Goal: Task Accomplishment & Management: Manage account settings

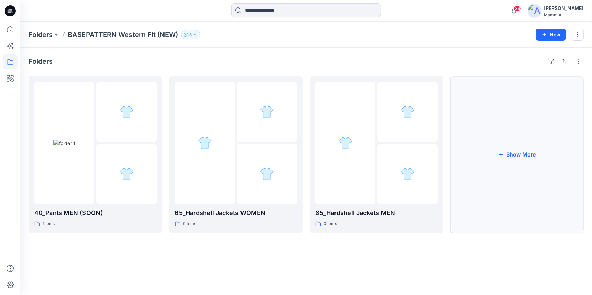
click at [511, 150] on button "Show More" at bounding box center [517, 154] width 134 height 157
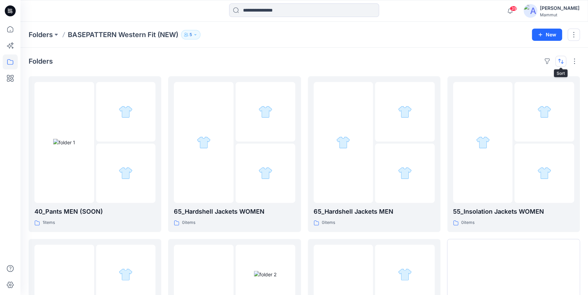
click at [562, 64] on button "button" at bounding box center [560, 61] width 11 height 11
click at [523, 96] on p "A to Z" at bounding box center [537, 93] width 43 height 7
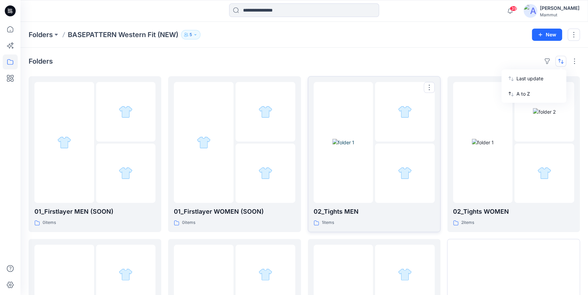
scroll to position [119, 0]
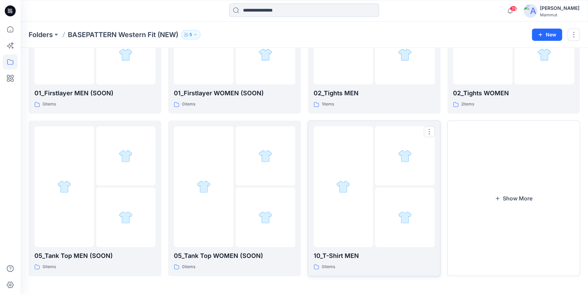
click at [386, 201] on div at bounding box center [405, 218] width 60 height 60
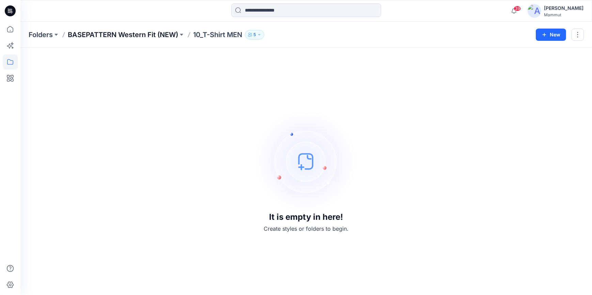
click at [151, 31] on p "BASEPATTERN Western Fit (NEW)" at bounding box center [123, 35] width 110 height 10
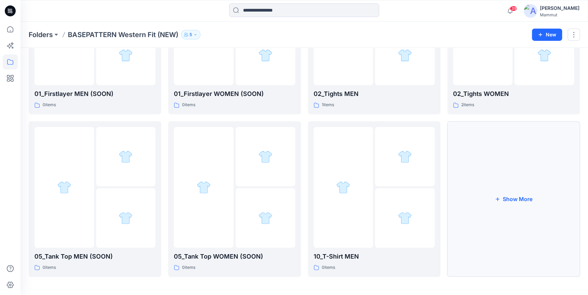
scroll to position [119, 0]
click at [514, 216] on button "Show More" at bounding box center [513, 199] width 132 height 156
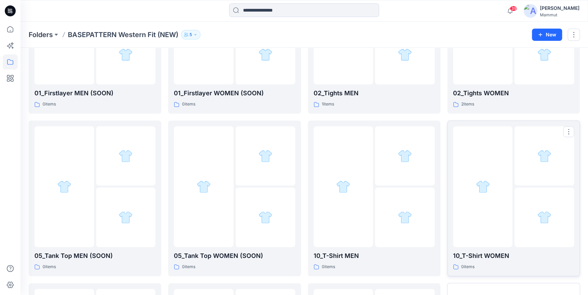
click at [497, 210] on div at bounding box center [483, 186] width 60 height 121
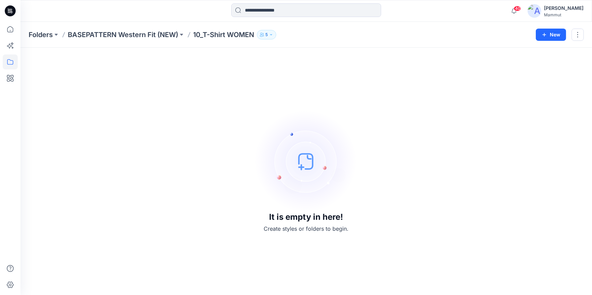
click at [213, 36] on p "10_T-Shirt WOMEN" at bounding box center [223, 35] width 61 height 10
click at [162, 34] on p "BASEPATTERN Western Fit (NEW)" at bounding box center [123, 35] width 110 height 10
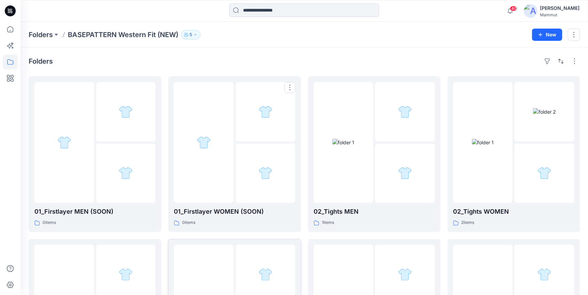
scroll to position [144, 0]
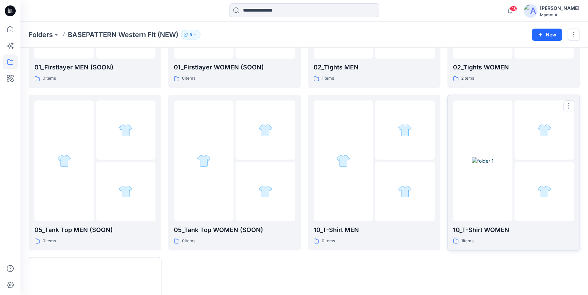
click at [492, 165] on img at bounding box center [482, 160] width 22 height 7
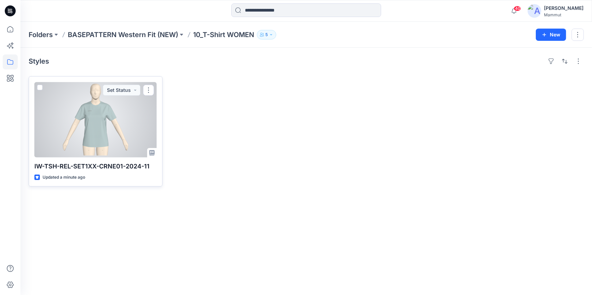
click at [136, 167] on p "IW-TSH-REL-SET1XX-CRNE01-2024-11" at bounding box center [95, 167] width 122 height 10
click at [149, 91] on button "button" at bounding box center [148, 90] width 11 height 11
click at [153, 102] on button "Edit" at bounding box center [181, 106] width 74 height 13
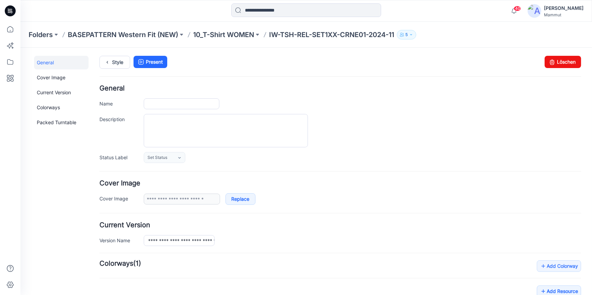
type input "**********"
drag, startPoint x: 146, startPoint y: 103, endPoint x: 250, endPoint y: 102, distance: 103.5
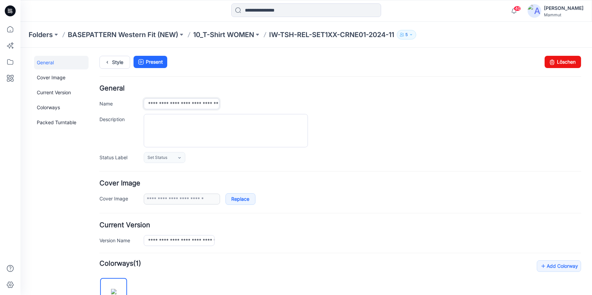
click at [250, 102] on div "**********" at bounding box center [362, 103] width 437 height 11
paste input "**********"
type input "**********"
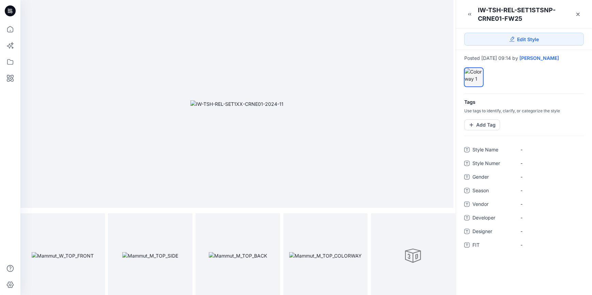
drag, startPoint x: 273, startPoint y: 132, endPoint x: 213, endPoint y: 168, distance: 69.8
click at [208, 108] on img at bounding box center [236, 103] width 93 height 7
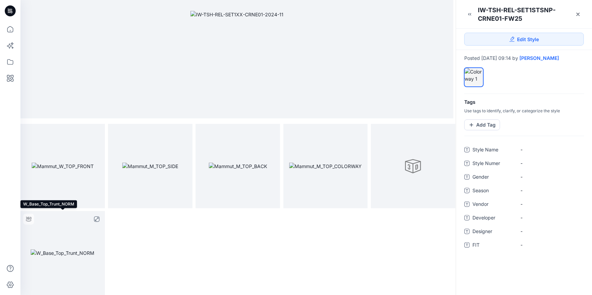
click at [69, 257] on img at bounding box center [63, 253] width 64 height 7
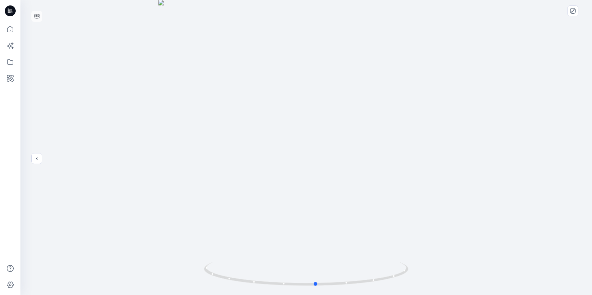
drag, startPoint x: 315, startPoint y: 206, endPoint x: 325, endPoint y: 215, distance: 13.3
click at [325, 215] on div at bounding box center [306, 147] width 572 height 295
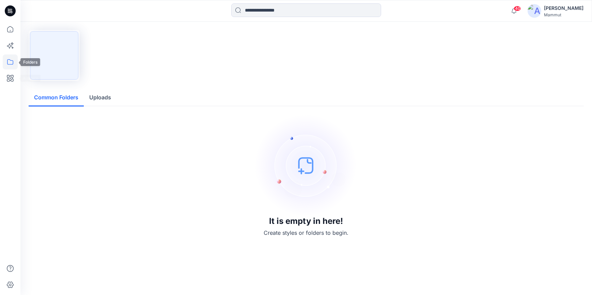
click at [7, 60] on icon at bounding box center [10, 61] width 6 height 5
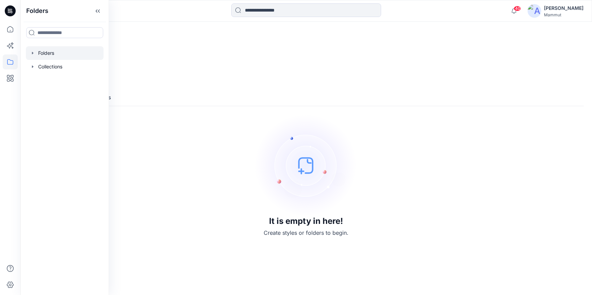
click at [51, 51] on div at bounding box center [65, 53] width 78 height 14
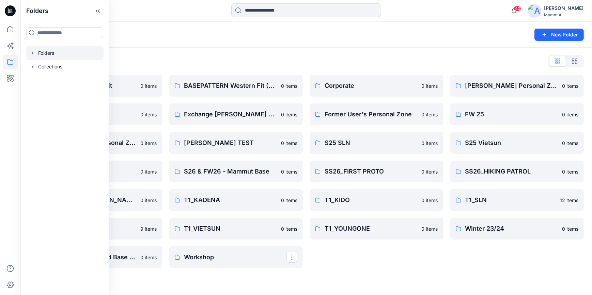
drag, startPoint x: 365, startPoint y: 282, endPoint x: 362, endPoint y: 279, distance: 4.3
click at [365, 282] on div "Folders New Folder Folders List BASEPATTERN Asia Fit 0 items Eiger6.0 0 items […" at bounding box center [306, 159] width 572 height 274
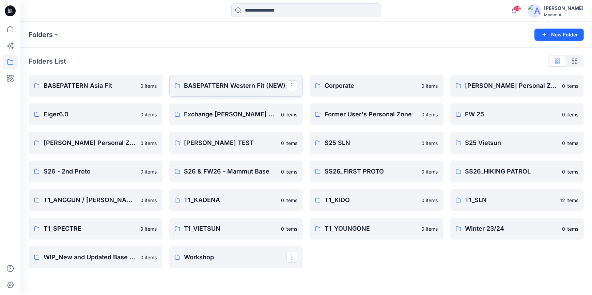
click at [252, 80] on link "BASEPATTERN Western Fit (NEW)" at bounding box center [236, 86] width 134 height 22
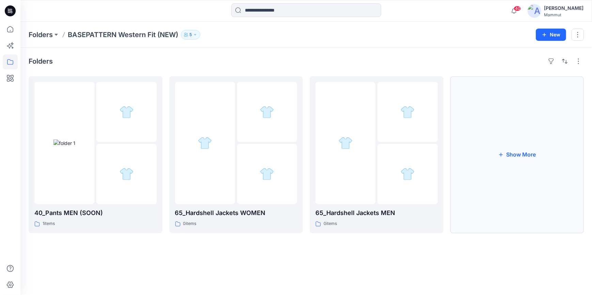
click at [499, 153] on icon "button" at bounding box center [500, 154] width 5 height 5
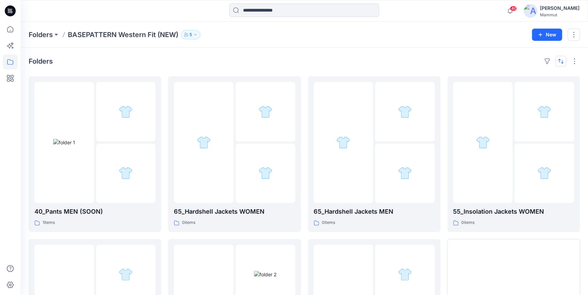
click at [564, 61] on button "button" at bounding box center [560, 61] width 11 height 11
click at [529, 95] on p "A to Z" at bounding box center [537, 93] width 43 height 7
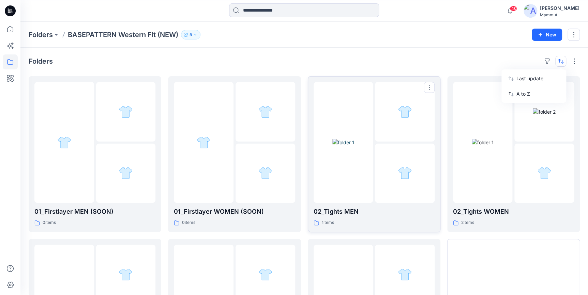
click at [355, 173] on div at bounding box center [343, 142] width 60 height 121
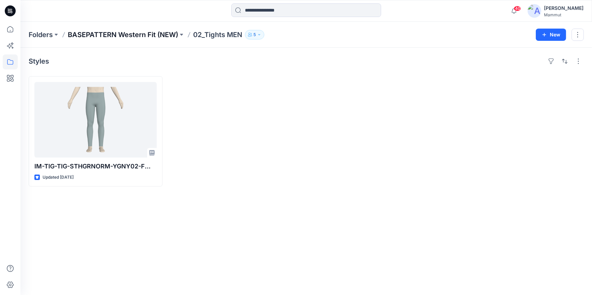
click at [161, 35] on p "BASEPATTERN Western Fit (NEW)" at bounding box center [123, 35] width 110 height 10
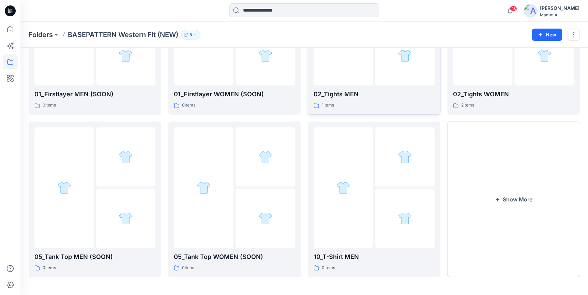
scroll to position [119, 0]
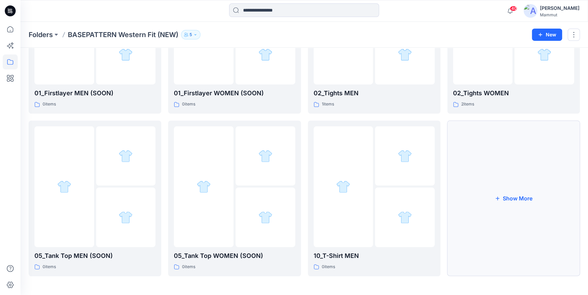
click at [497, 212] on button "Show More" at bounding box center [513, 199] width 132 height 156
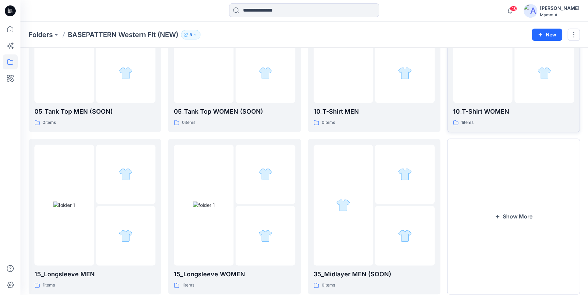
scroll to position [281, 0]
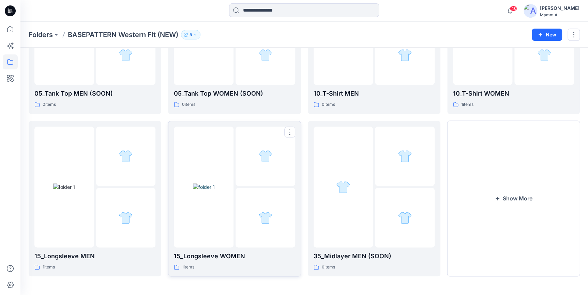
click at [215, 221] on div at bounding box center [204, 187] width 60 height 121
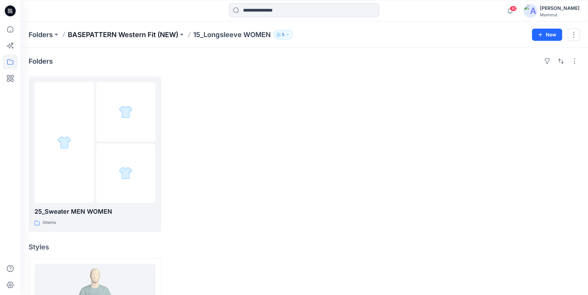
click at [175, 32] on p "BASEPATTERN Western Fit (NEW)" at bounding box center [123, 35] width 110 height 10
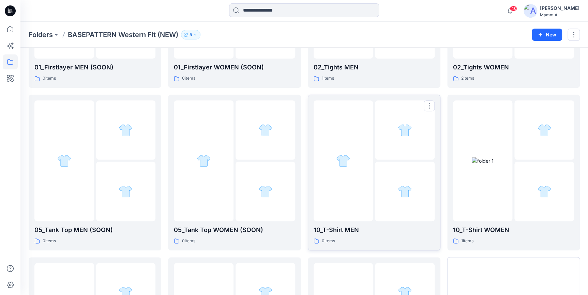
scroll to position [281, 0]
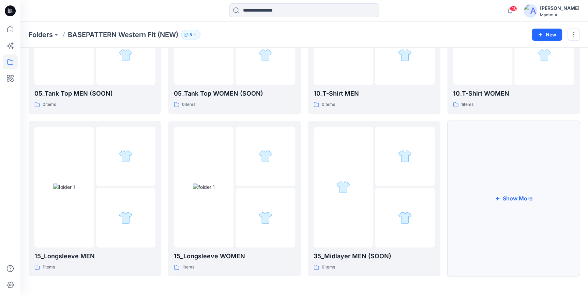
click at [485, 200] on button "Show More" at bounding box center [513, 199] width 132 height 156
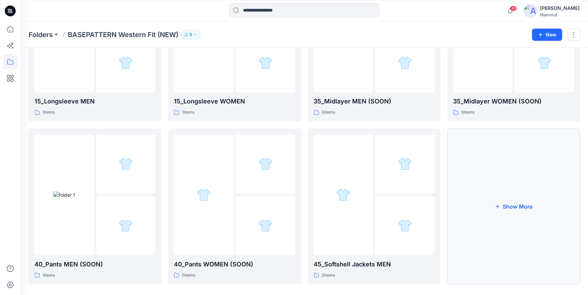
scroll to position [444, 0]
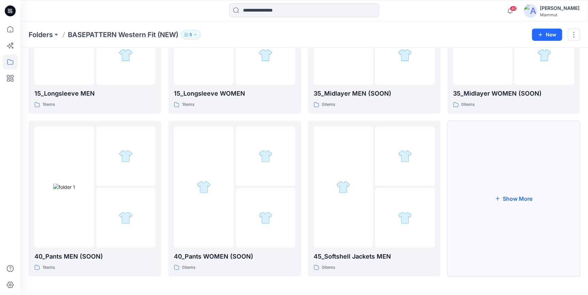
click at [485, 197] on button "Show More" at bounding box center [513, 199] width 132 height 156
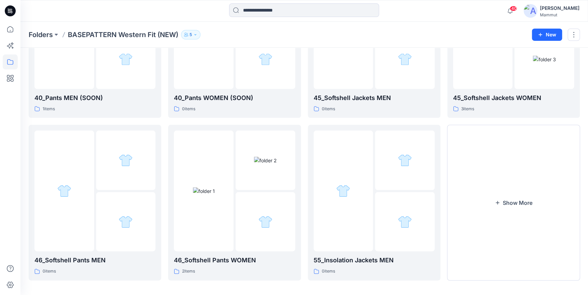
scroll to position [606, 0]
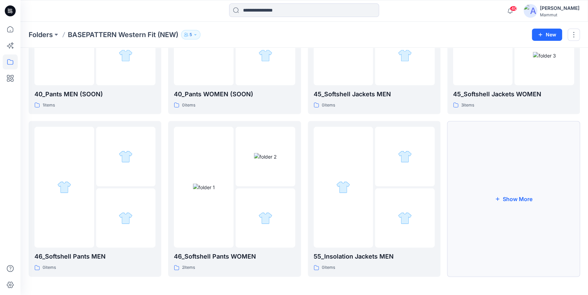
click at [487, 195] on button "Show More" at bounding box center [513, 199] width 132 height 156
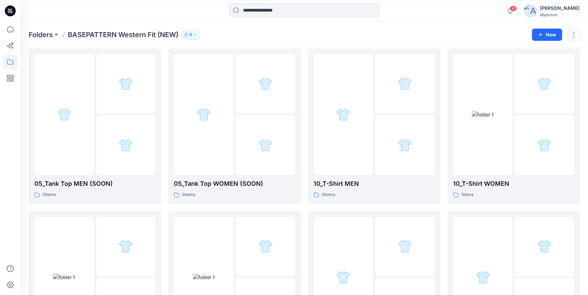
scroll to position [335, 0]
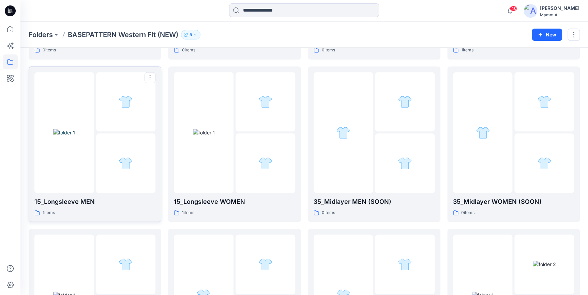
click at [105, 161] on div at bounding box center [126, 164] width 60 height 60
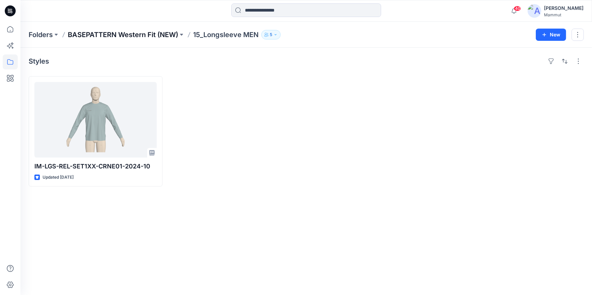
click at [166, 34] on p "BASEPATTERN Western Fit (NEW)" at bounding box center [123, 35] width 110 height 10
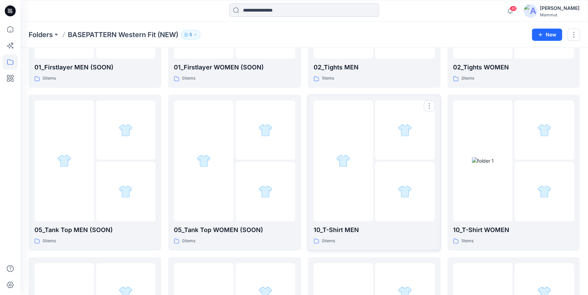
scroll to position [289, 0]
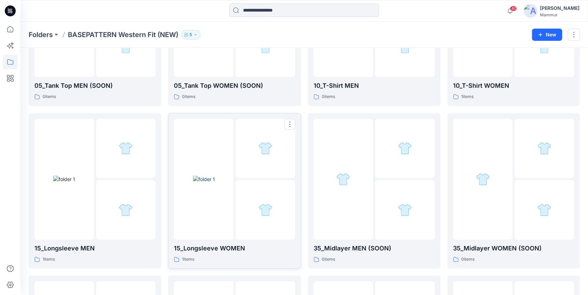
click at [238, 186] on div at bounding box center [265, 210] width 60 height 60
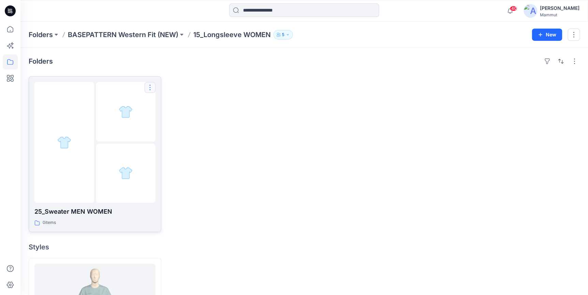
click at [148, 85] on button "button" at bounding box center [149, 87] width 11 height 11
click at [119, 124] on div at bounding box center [126, 112] width 60 height 60
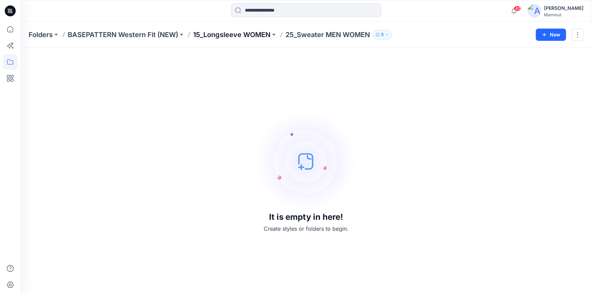
click at [235, 36] on p "15_Longsleeve WOMEN" at bounding box center [231, 35] width 77 height 10
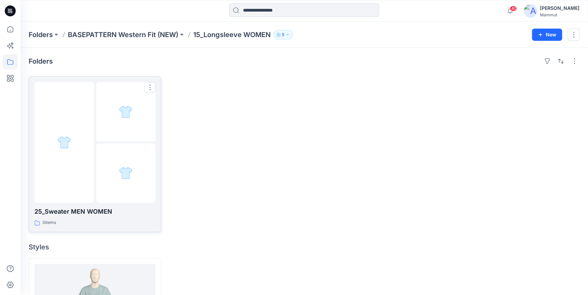
click at [120, 104] on div at bounding box center [126, 112] width 60 height 60
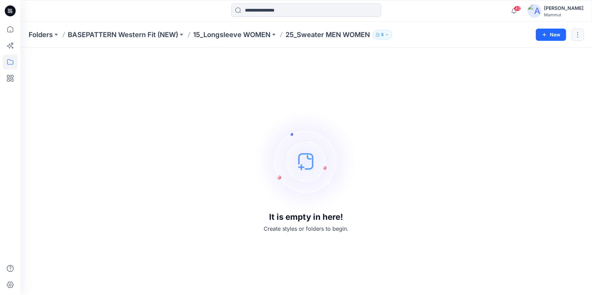
click at [576, 35] on button "button" at bounding box center [578, 35] width 12 height 12
click at [551, 65] on p "Duplicate to..." at bounding box center [536, 63] width 31 height 7
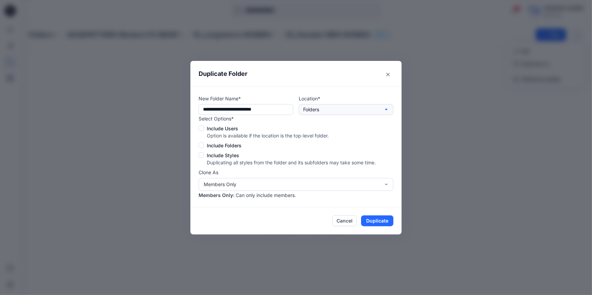
click at [385, 109] on icon "button" at bounding box center [386, 109] width 5 height 5
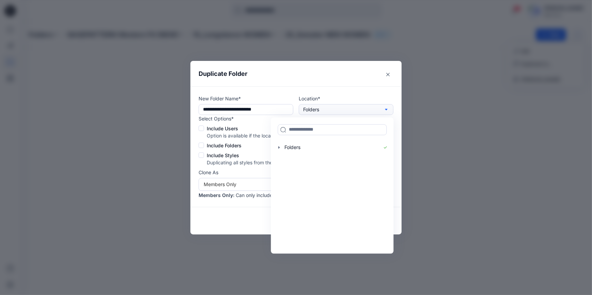
click at [385, 109] on icon "button" at bounding box center [386, 109] width 2 height 1
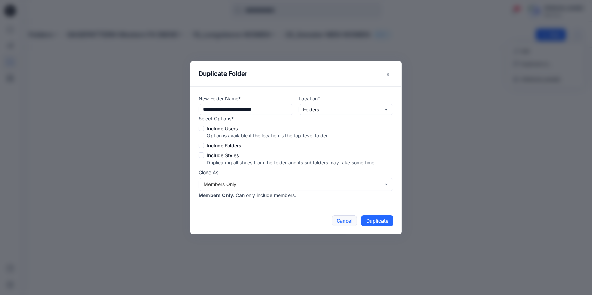
click at [338, 221] on button "Cancel" at bounding box center [344, 221] width 25 height 11
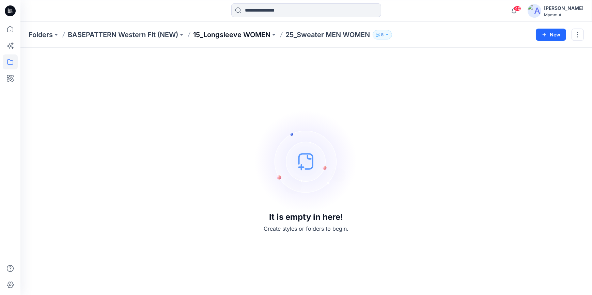
click at [255, 35] on p "15_Longsleeve WOMEN" at bounding box center [231, 35] width 77 height 10
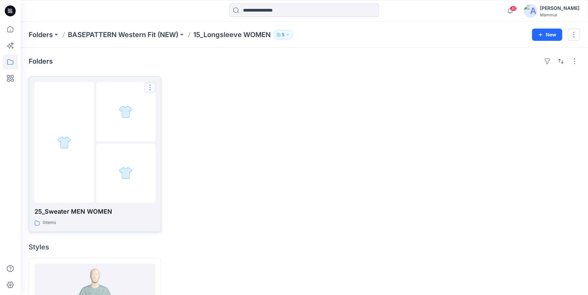
click at [151, 83] on button "button" at bounding box center [149, 87] width 11 height 11
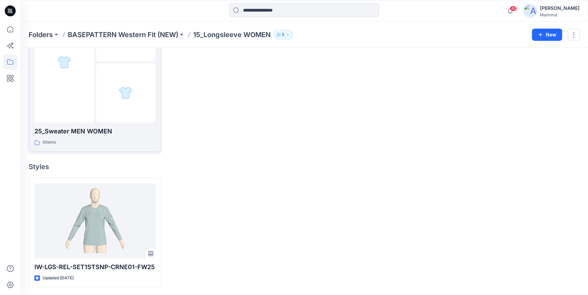
drag, startPoint x: 140, startPoint y: 137, endPoint x: 141, endPoint y: 133, distance: 4.3
click at [141, 133] on p "25_Sweater MEN WOMEN" at bounding box center [94, 132] width 121 height 10
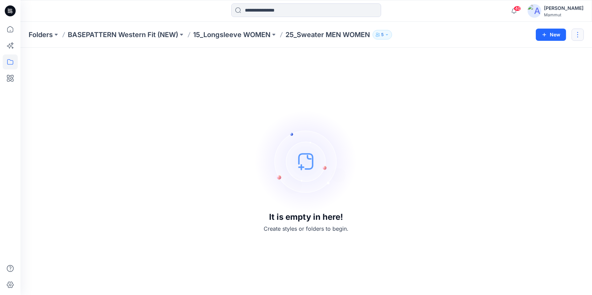
click at [576, 35] on button "button" at bounding box center [578, 35] width 12 height 12
click at [545, 81] on p "[PERSON_NAME]" at bounding box center [540, 79] width 39 height 7
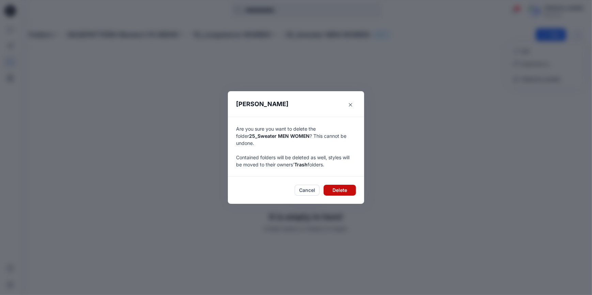
click at [336, 186] on button "Delete" at bounding box center [340, 190] width 32 height 11
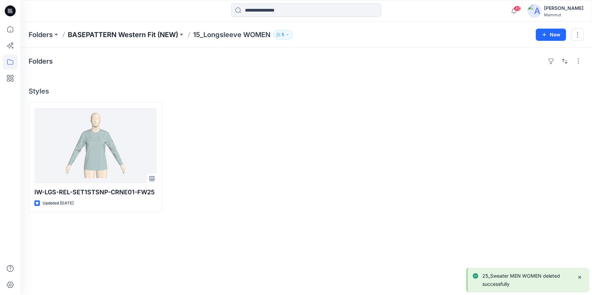
click at [166, 31] on p "BASEPATTERN Western Fit (NEW)" at bounding box center [123, 35] width 110 height 10
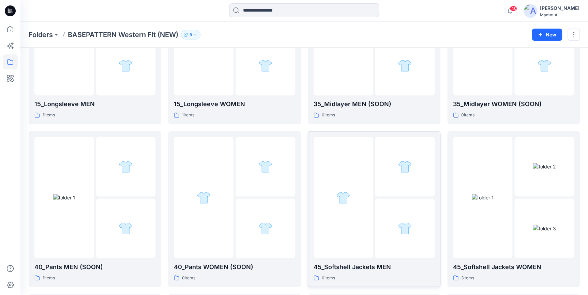
scroll to position [578, 0]
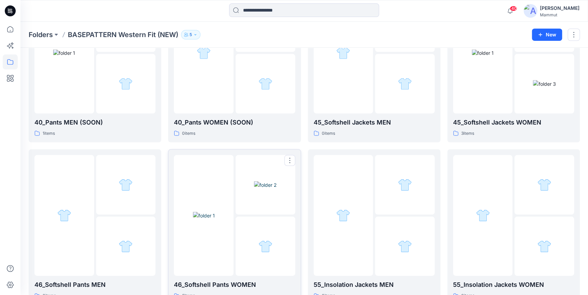
click at [254, 188] on img at bounding box center [265, 184] width 23 height 7
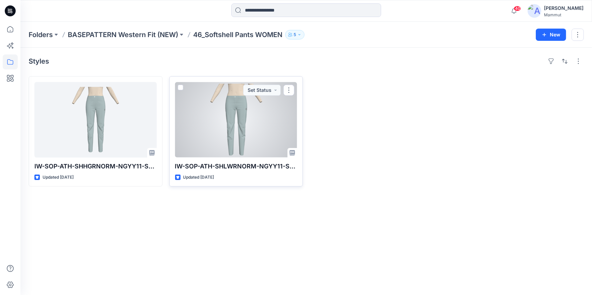
click at [233, 128] on div at bounding box center [236, 120] width 122 height 76
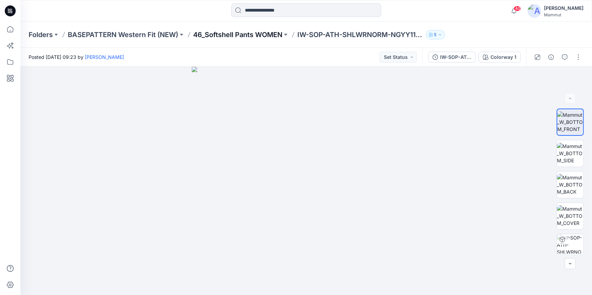
click at [260, 38] on p "46_Softshell Pants WOMEN" at bounding box center [237, 35] width 89 height 10
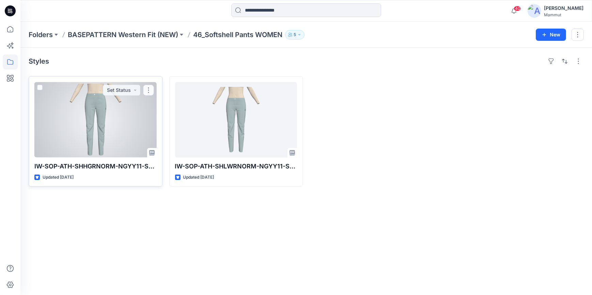
click at [121, 123] on div at bounding box center [95, 120] width 122 height 76
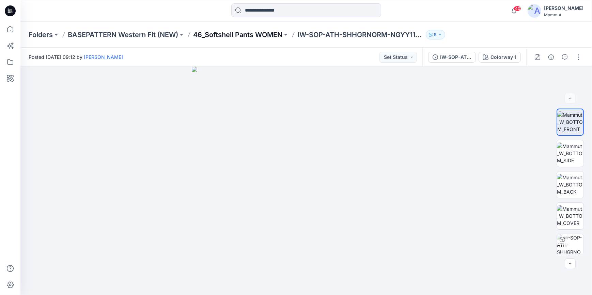
click at [248, 35] on p "46_Softshell Pants WOMEN" at bounding box center [237, 35] width 89 height 10
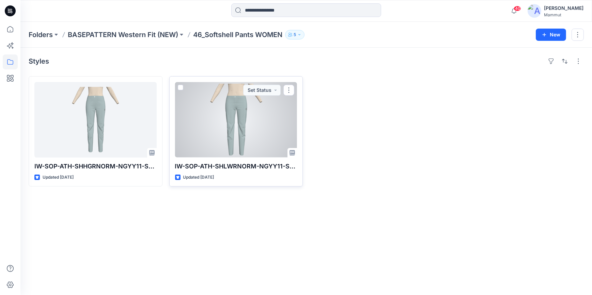
click at [261, 139] on div at bounding box center [236, 120] width 122 height 76
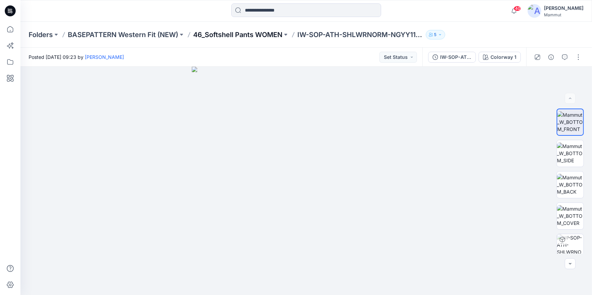
click at [239, 32] on p "46_Softshell Pants WOMEN" at bounding box center [237, 35] width 89 height 10
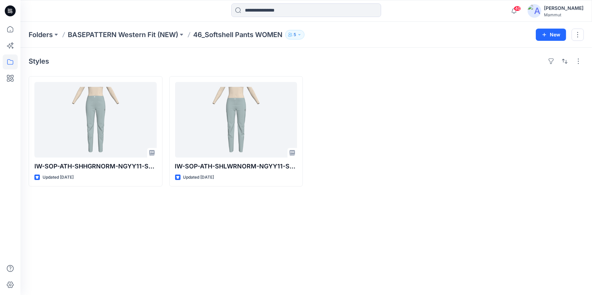
click at [152, 29] on div "Folders BASEPATTERN Western Fit (NEW) 46_Softshell Pants WOMEN 5 New" at bounding box center [306, 35] width 572 height 26
click at [151, 36] on p "BASEPATTERN Western Fit (NEW)" at bounding box center [123, 35] width 110 height 10
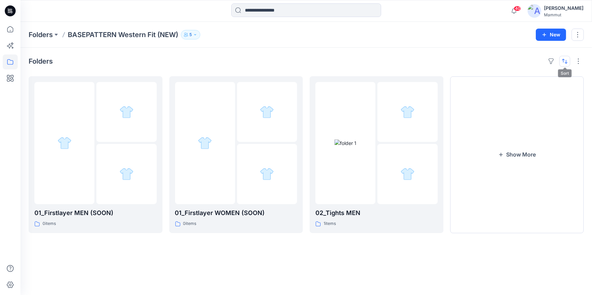
click at [565, 60] on button "button" at bounding box center [564, 61] width 11 height 11
click at [531, 93] on p "A to Z" at bounding box center [541, 93] width 43 height 7
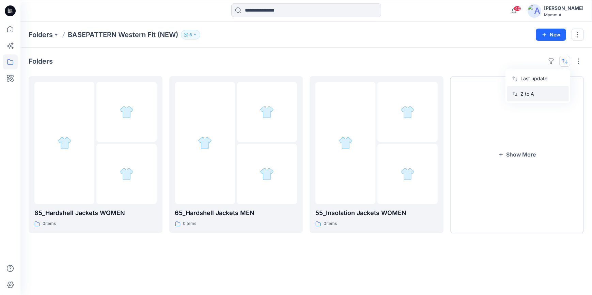
click at [532, 94] on p "Z to A" at bounding box center [541, 93] width 43 height 7
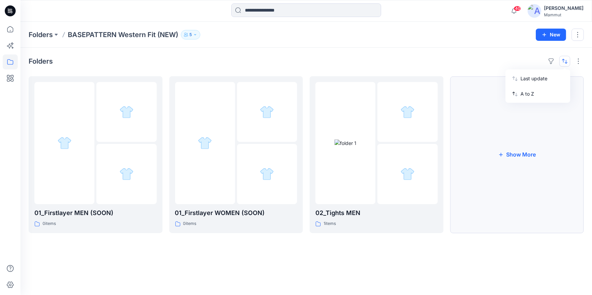
click at [472, 154] on button "Show More" at bounding box center [517, 154] width 134 height 157
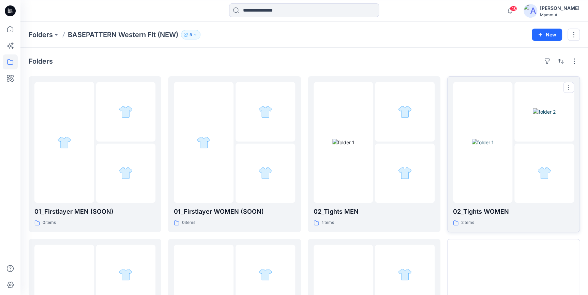
scroll to position [119, 0]
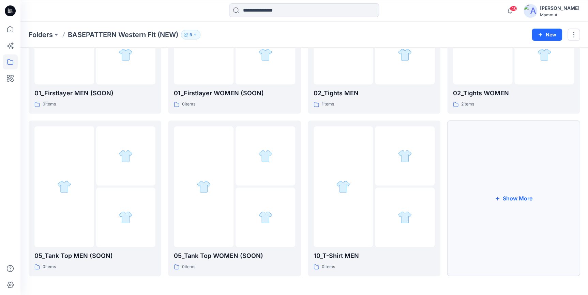
click at [484, 181] on button "Show More" at bounding box center [513, 199] width 132 height 156
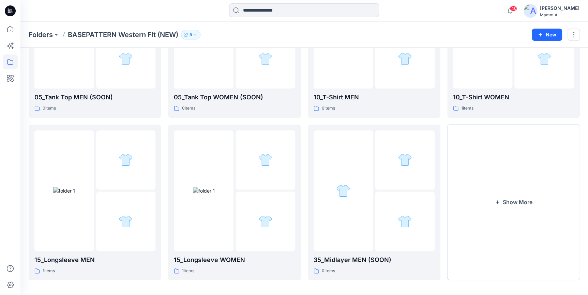
scroll to position [281, 0]
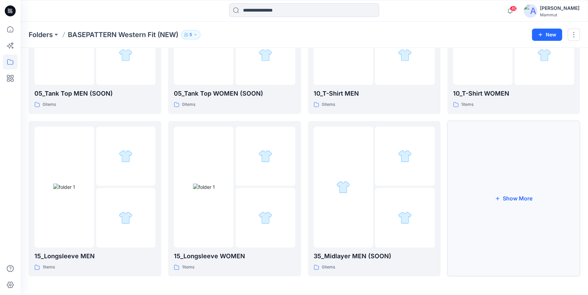
click at [479, 198] on button "Show More" at bounding box center [513, 199] width 132 height 156
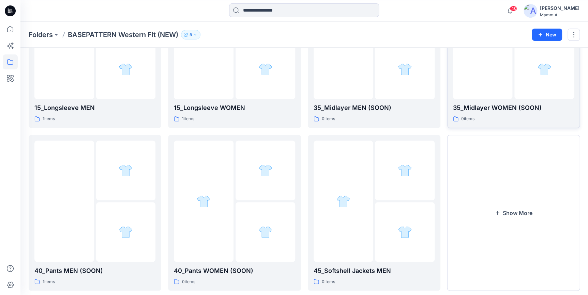
scroll to position [444, 0]
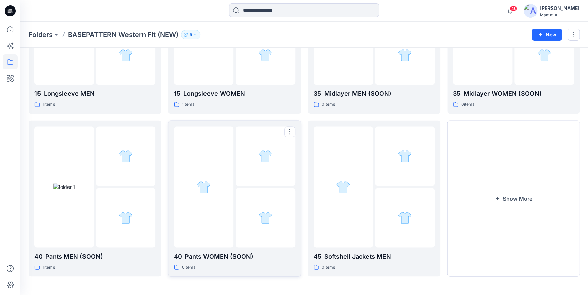
click at [228, 186] on div at bounding box center [204, 186] width 60 height 121
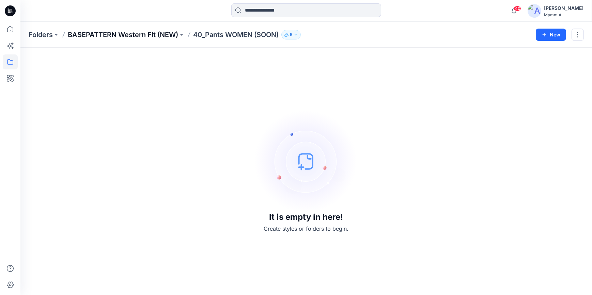
click at [140, 33] on p "BASEPATTERN Western Fit (NEW)" at bounding box center [123, 35] width 110 height 10
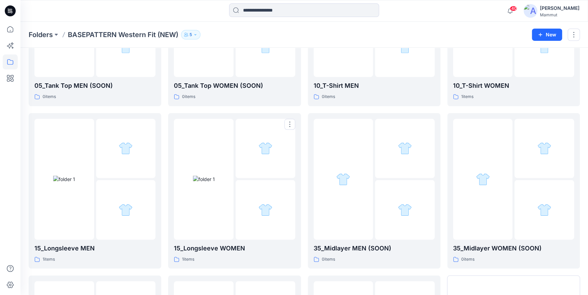
scroll to position [444, 0]
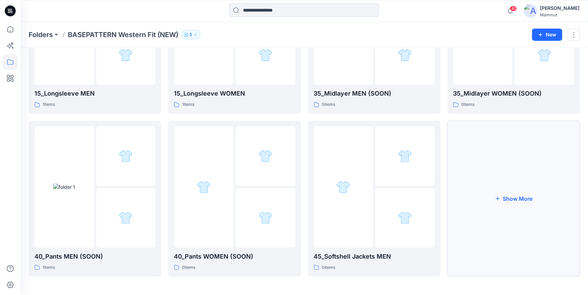
click at [497, 196] on icon "button" at bounding box center [496, 198] width 5 height 5
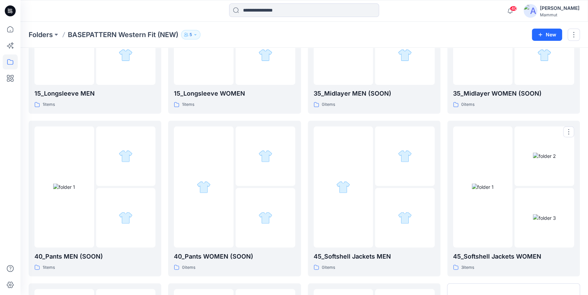
scroll to position [606, 0]
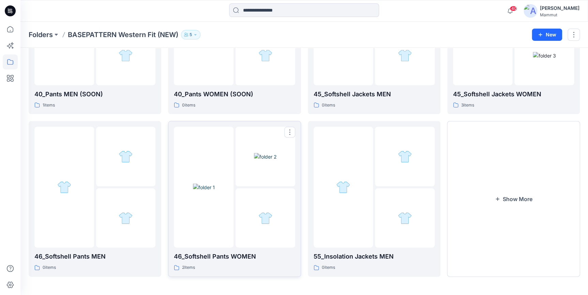
click at [207, 191] on img at bounding box center [204, 187] width 22 height 7
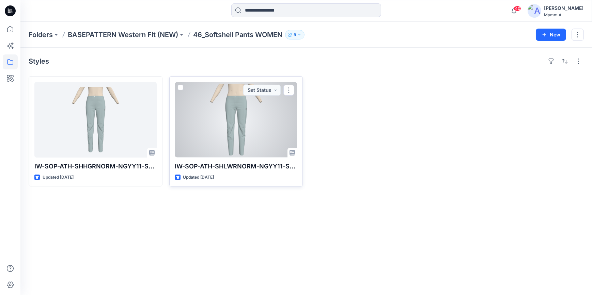
click at [229, 129] on div at bounding box center [236, 120] width 122 height 76
